Goal: Information Seeking & Learning: Learn about a topic

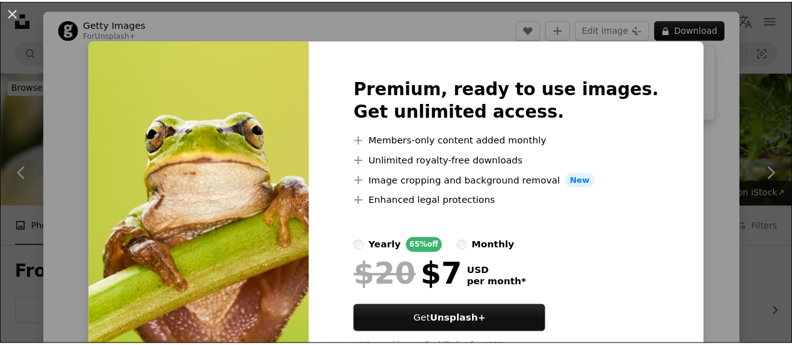
scroll to position [1438, 0]
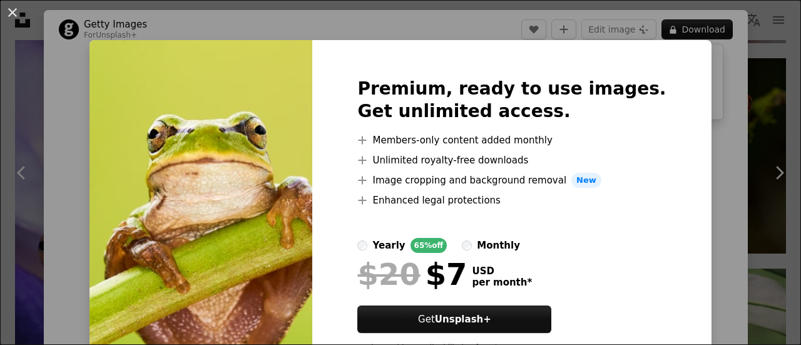
click at [744, 130] on div "An X shape Premium, ready to use images. Get unlimited access. A plus sign Memb…" at bounding box center [400, 172] width 801 height 345
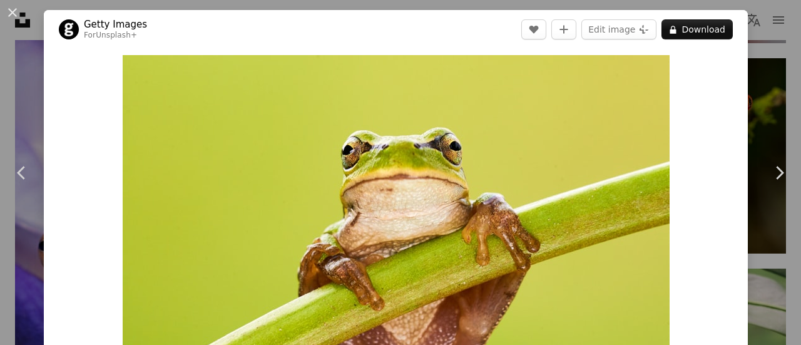
click at [755, 108] on div "An X shape Chevron left Chevron right Getty Images For Unsplash+ A heart A plus…" at bounding box center [400, 172] width 801 height 345
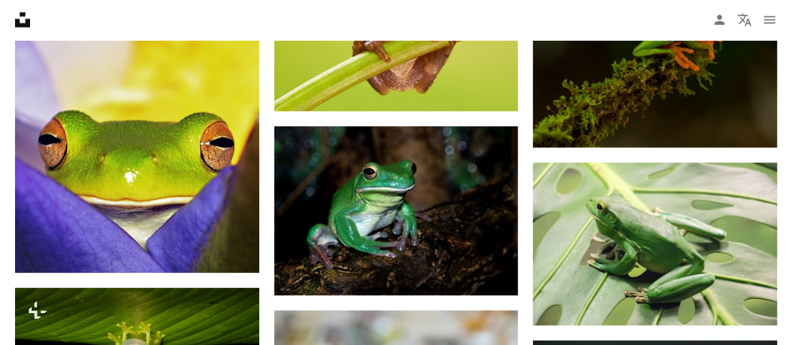
scroll to position [1523, 0]
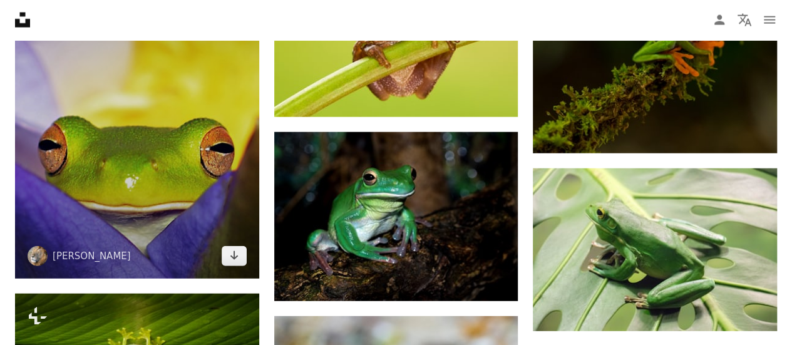
click at [130, 147] on img at bounding box center [137, 103] width 244 height 349
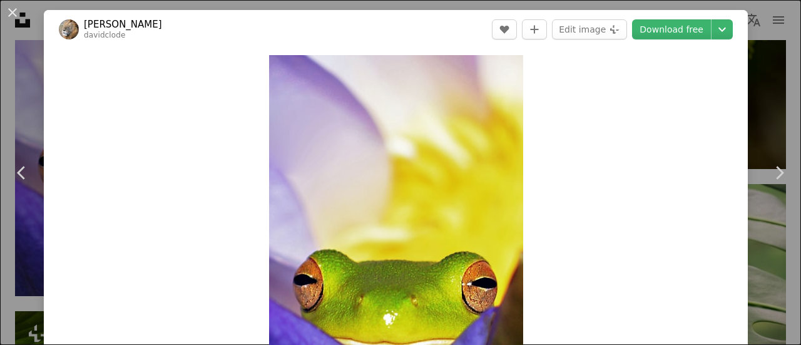
click at [770, 83] on div "An X shape Chevron left Chevron right [PERSON_NAME] davidclode A heart A plus s…" at bounding box center [400, 172] width 801 height 345
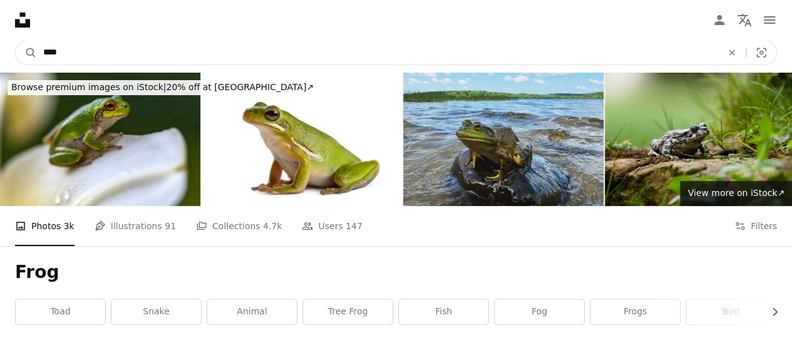
drag, startPoint x: 250, startPoint y: 51, endPoint x: 51, endPoint y: 41, distance: 199.3
click at [51, 41] on input "****" at bounding box center [377, 53] width 681 height 24
type input "*"
type input "*****"
click at [16, 41] on button "A magnifying glass" at bounding box center [26, 53] width 21 height 24
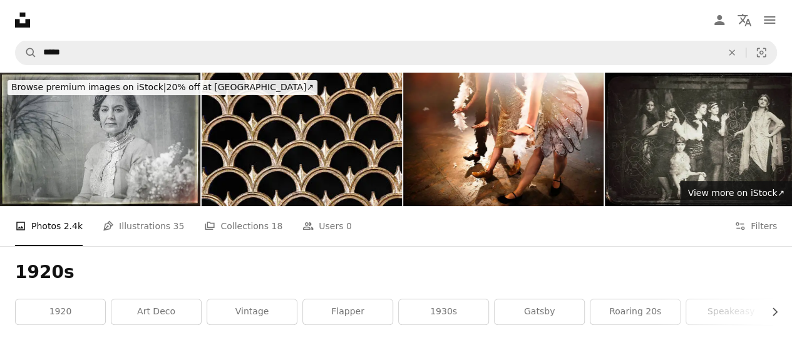
click at [421, 22] on nav "Unsplash logo Unsplash Home A photo Pen Tool A compass A stack of folders Downl…" at bounding box center [396, 20] width 792 height 40
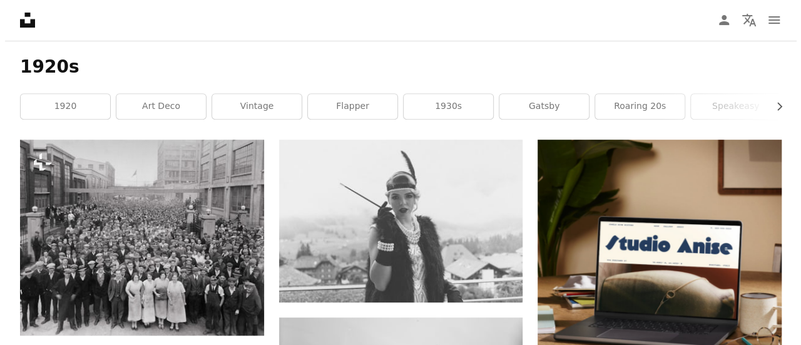
scroll to position [181, 0]
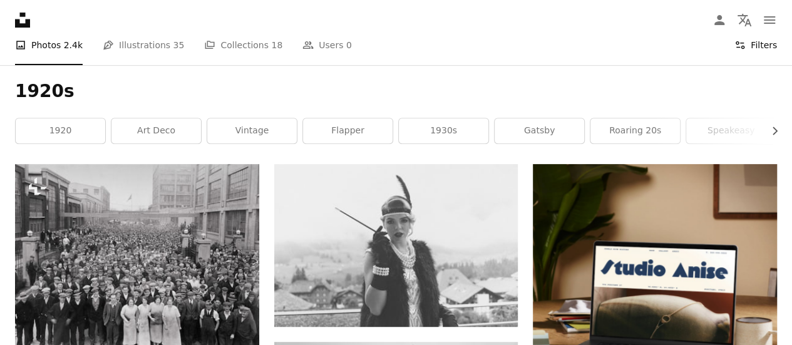
click at [771, 53] on button "Filters Filters" at bounding box center [755, 45] width 43 height 40
